Goal: Entertainment & Leisure: Consume media (video, audio)

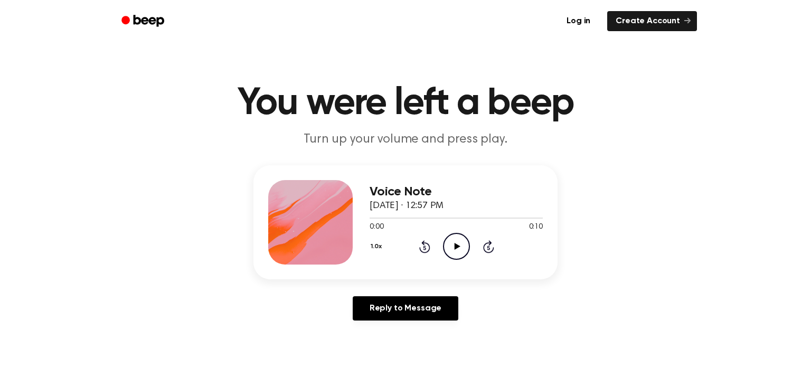
click at [447, 250] on icon "Play Audio" at bounding box center [456, 246] width 27 height 27
click at [457, 255] on icon "Play Audio" at bounding box center [456, 246] width 27 height 27
click at [463, 239] on icon "Play Audio" at bounding box center [456, 246] width 27 height 27
click at [458, 249] on icon "Play Audio" at bounding box center [456, 246] width 27 height 27
click at [451, 238] on icon "Play Audio" at bounding box center [456, 246] width 27 height 27
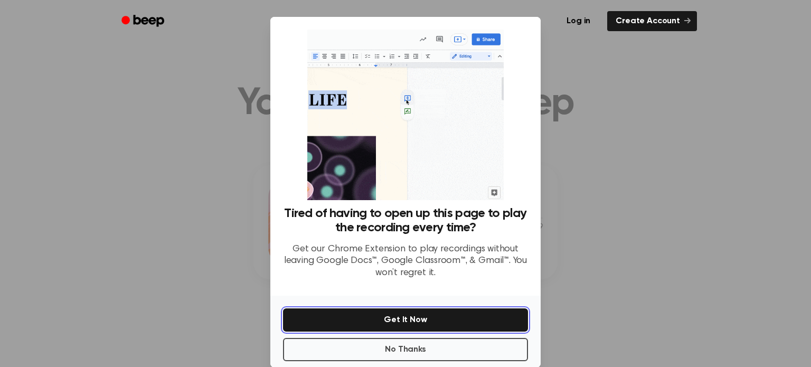
click at [422, 324] on button "Get It Now" at bounding box center [405, 319] width 245 height 23
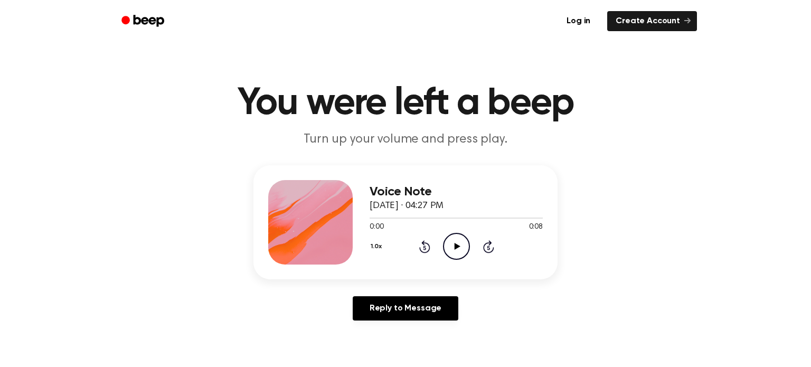
click at [458, 248] on icon "Play Audio" at bounding box center [456, 246] width 27 height 27
click at [457, 247] on icon at bounding box center [457, 246] width 6 height 7
click at [461, 248] on icon "Play Audio" at bounding box center [456, 246] width 27 height 27
click at [459, 249] on icon "Pause Audio" at bounding box center [456, 246] width 27 height 27
click at [450, 243] on icon "Play Audio" at bounding box center [456, 246] width 27 height 27
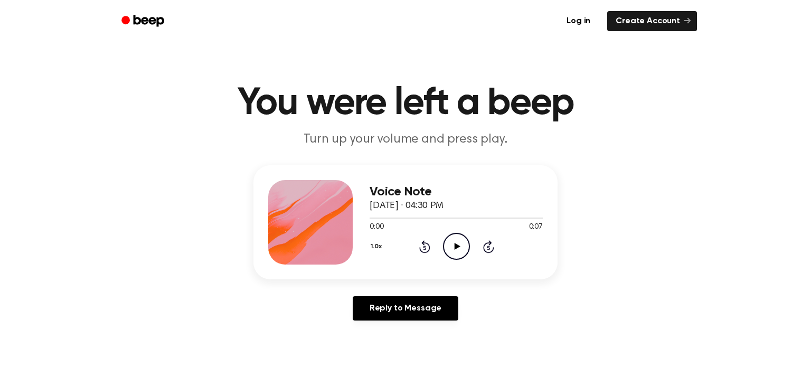
click at [457, 243] on icon "Play Audio" at bounding box center [456, 246] width 27 height 27
drag, startPoint x: 456, startPoint y: 241, endPoint x: 451, endPoint y: 246, distance: 6.8
click at [451, 246] on icon "Play Audio" at bounding box center [456, 246] width 27 height 27
click at [448, 251] on icon "Play Audio" at bounding box center [456, 246] width 27 height 27
